Goal: Navigation & Orientation: Find specific page/section

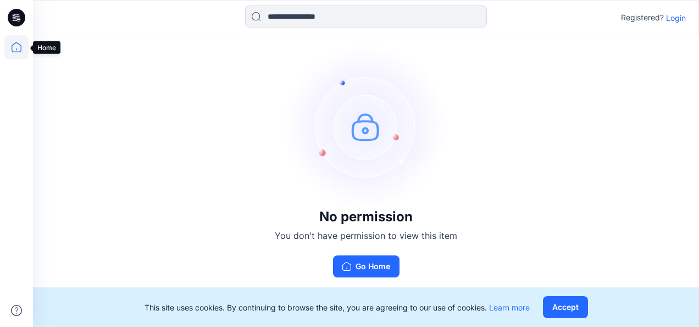
click at [17, 47] on icon at bounding box center [16, 47] width 24 height 24
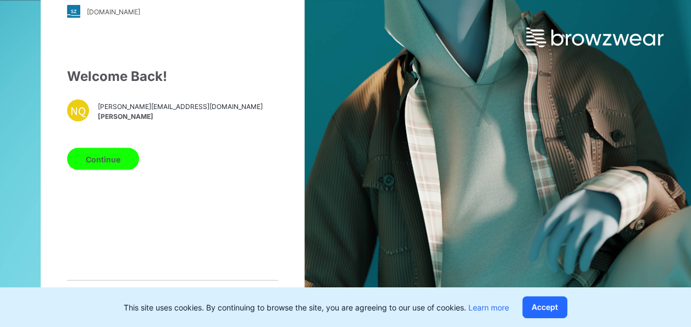
click at [109, 166] on button "Continue" at bounding box center [103, 159] width 72 height 22
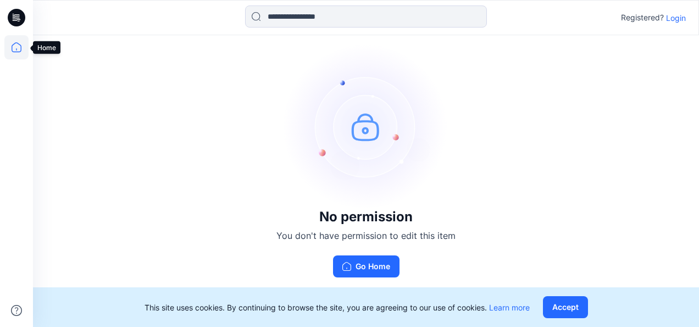
click at [14, 47] on icon at bounding box center [16, 47] width 24 height 24
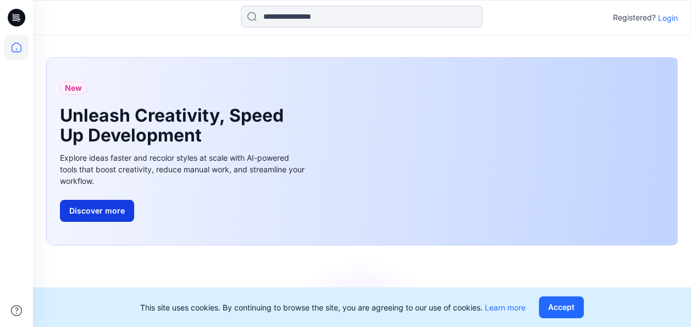
click at [111, 211] on button "Discover more" at bounding box center [97, 211] width 74 height 22
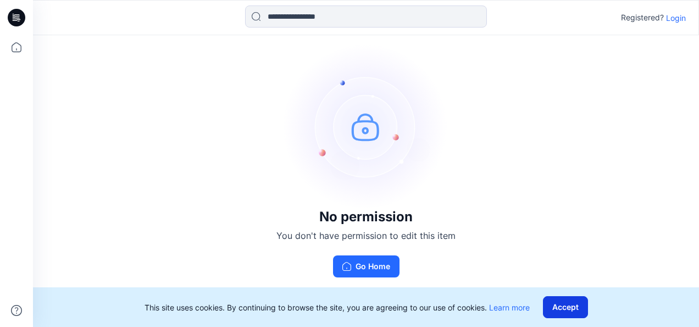
click at [572, 306] on button "Accept" at bounding box center [565, 307] width 45 height 22
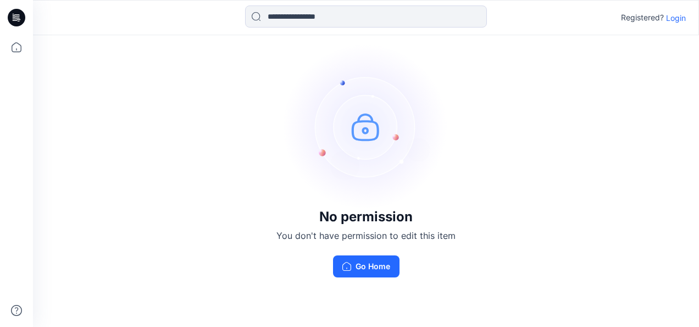
click at [682, 16] on p "Login" at bounding box center [676, 18] width 20 height 12
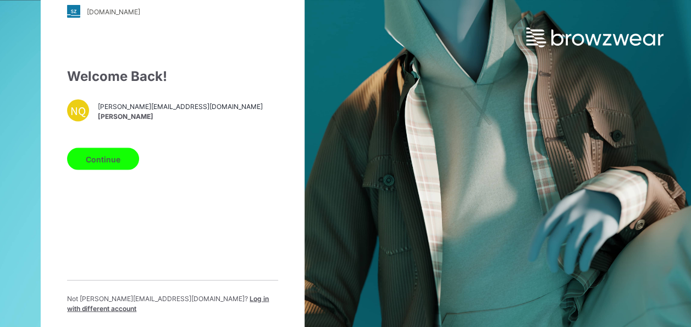
click at [122, 155] on button "Continue" at bounding box center [103, 159] width 72 height 22
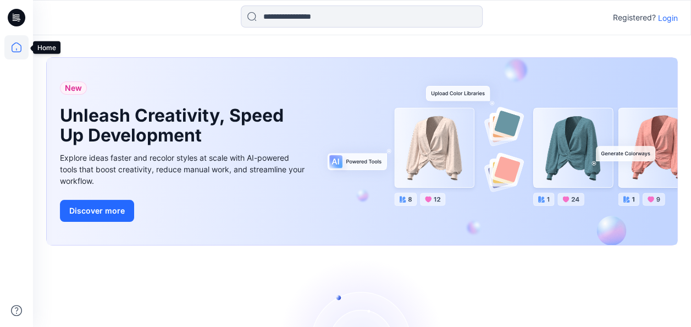
click at [11, 48] on icon at bounding box center [16, 47] width 24 height 24
click at [16, 48] on icon at bounding box center [16, 47] width 24 height 24
click at [16, 47] on icon at bounding box center [16, 47] width 24 height 24
click at [16, 45] on icon at bounding box center [16, 47] width 24 height 24
click at [16, 15] on icon at bounding box center [17, 18] width 18 height 18
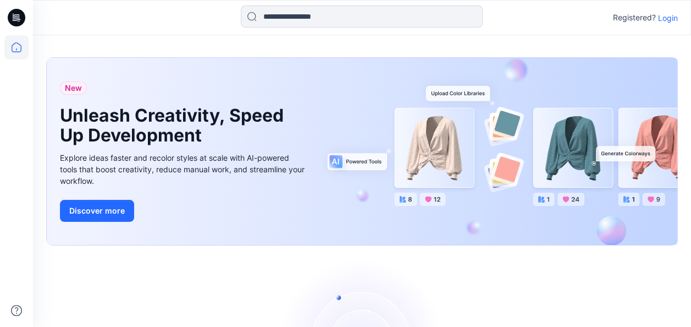
click at [18, 15] on icon at bounding box center [17, 18] width 18 height 18
click at [16, 46] on icon at bounding box center [16, 47] width 24 height 24
click at [18, 49] on icon at bounding box center [16, 47] width 24 height 24
click at [18, 47] on icon at bounding box center [16, 47] width 24 height 24
click at [99, 209] on button "Discover more" at bounding box center [97, 211] width 74 height 22
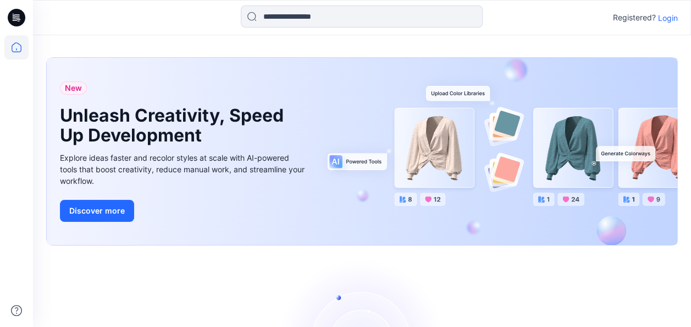
click at [663, 16] on p "Login" at bounding box center [668, 18] width 20 height 12
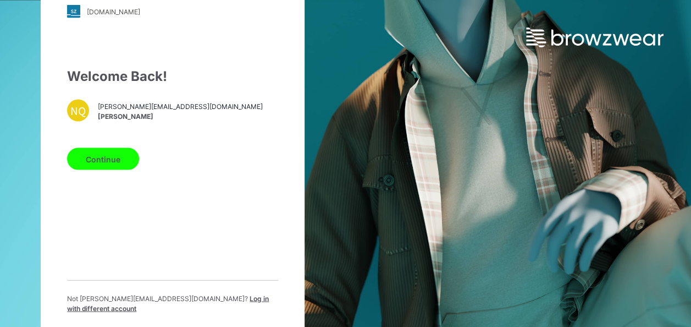
click at [115, 157] on button "Continue" at bounding box center [103, 159] width 72 height 22
click at [119, 158] on button "Continue" at bounding box center [103, 159] width 72 height 22
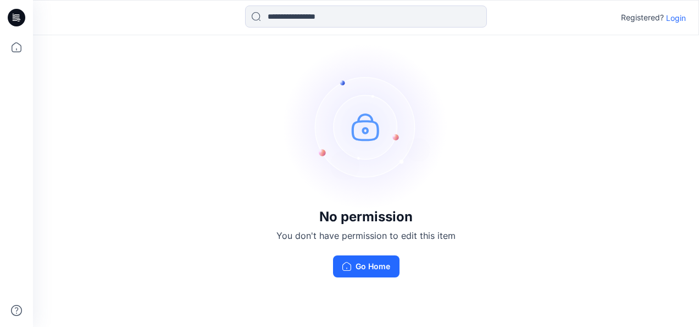
click at [676, 15] on p "Login" at bounding box center [676, 18] width 20 height 12
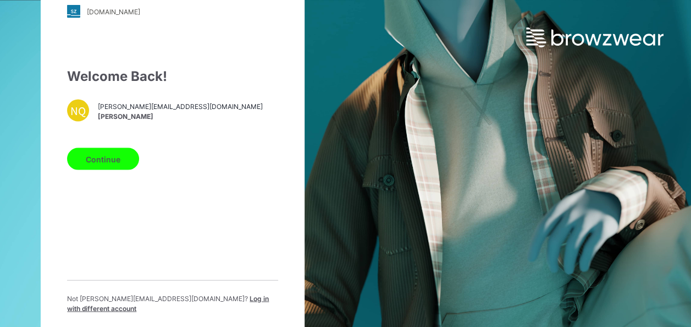
click at [103, 157] on button "Continue" at bounding box center [103, 159] width 72 height 22
